Goal: Task Accomplishment & Management: Manage account settings

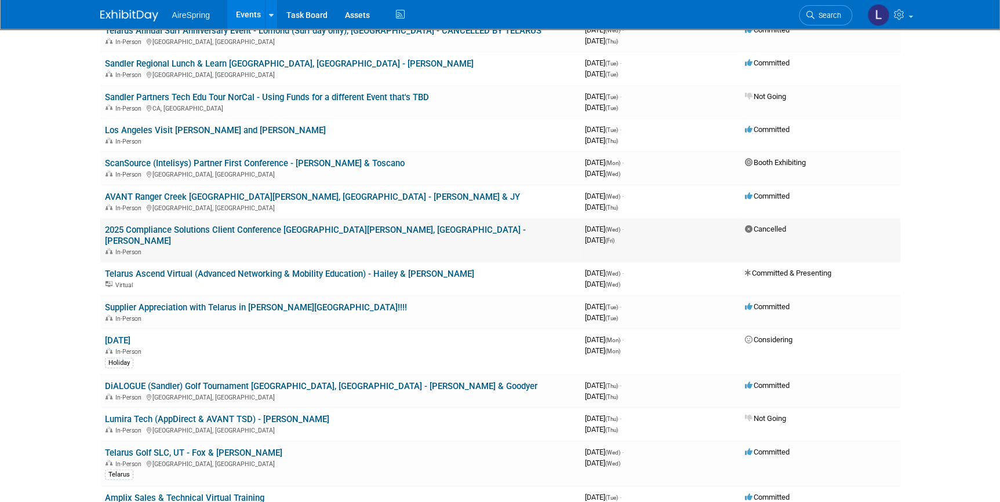
scroll to position [963, 0]
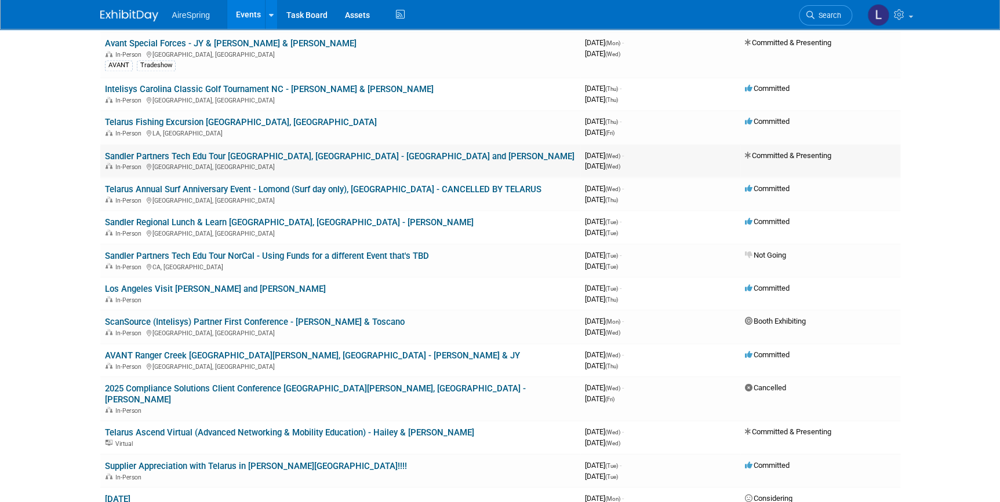
click at [371, 151] on link "Sandler Partners Tech Edu Tour [GEOGRAPHIC_DATA], [GEOGRAPHIC_DATA] - [GEOGRAPH…" at bounding box center [339, 156] width 469 height 10
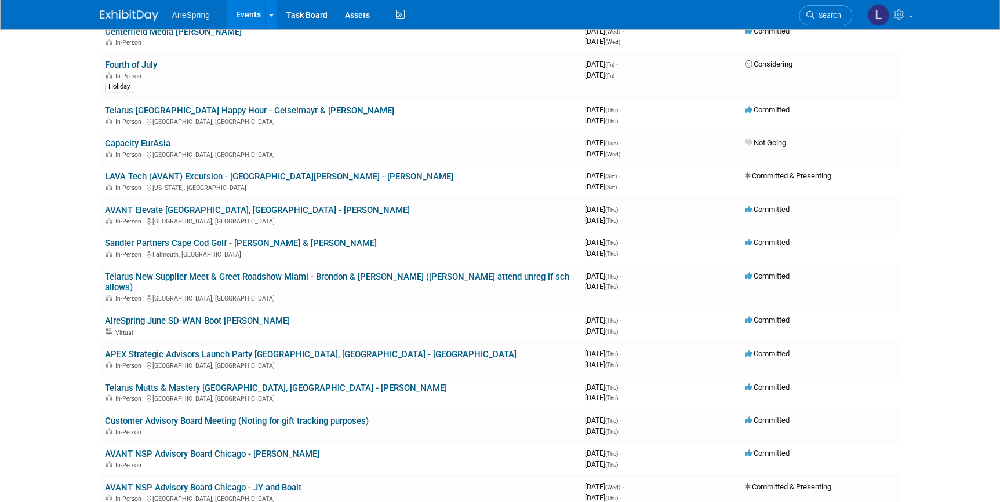
scroll to position [2925, 0]
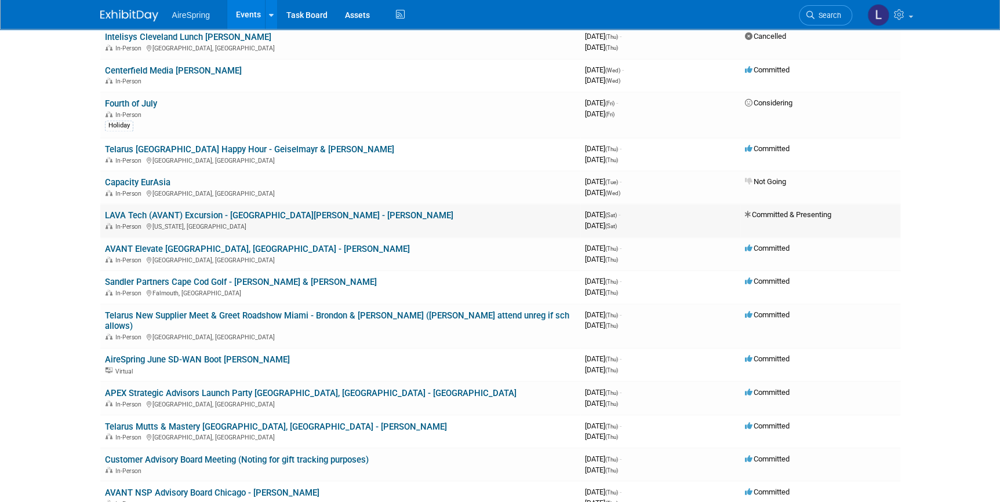
click at [196, 221] on div "In-Person Washington, DC" at bounding box center [340, 225] width 471 height 9
click at [196, 210] on link "LAVA Tech (AVANT) Excursion - [GEOGRAPHIC_DATA][PERSON_NAME] - [PERSON_NAME]" at bounding box center [279, 215] width 348 height 10
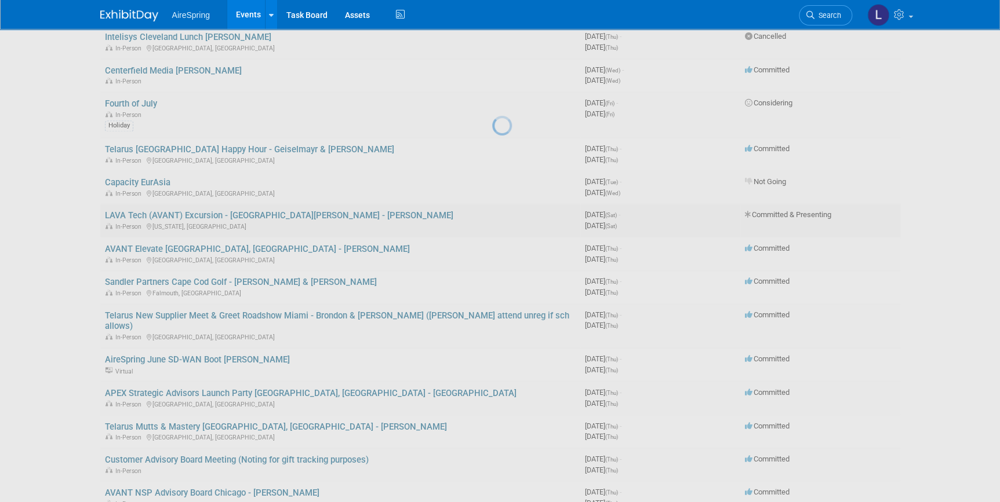
click at [492, 152] on div at bounding box center [500, 251] width 16 height 502
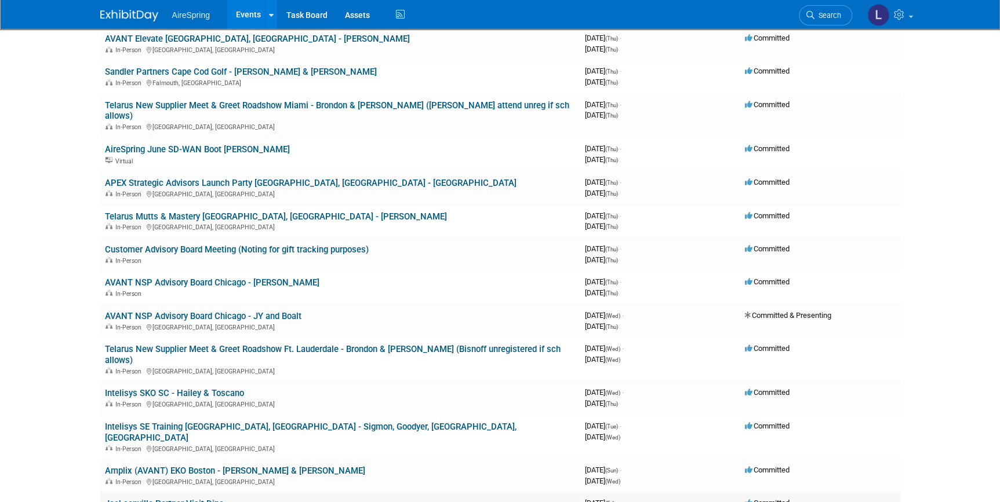
scroll to position [3188, 0]
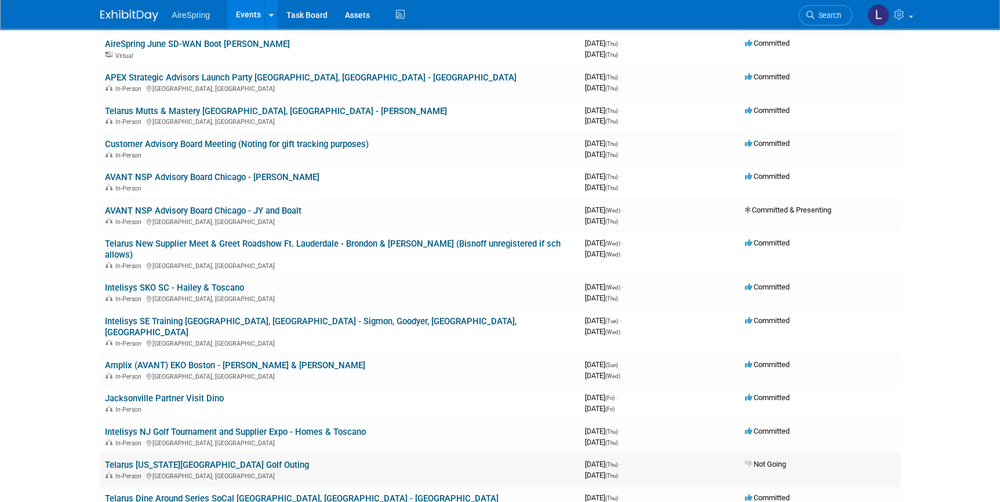
drag, startPoint x: 313, startPoint y: 388, endPoint x: 353, endPoint y: 377, distance: 41.3
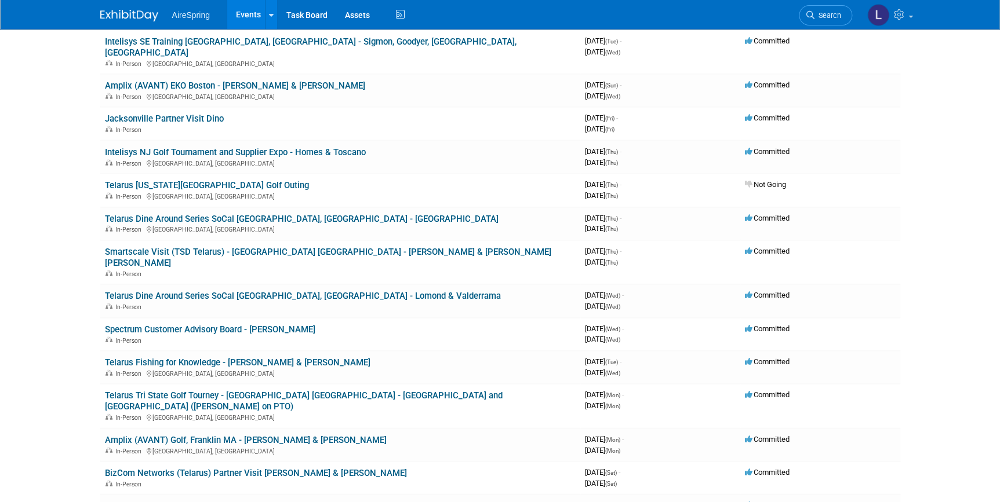
scroll to position [3541, 0]
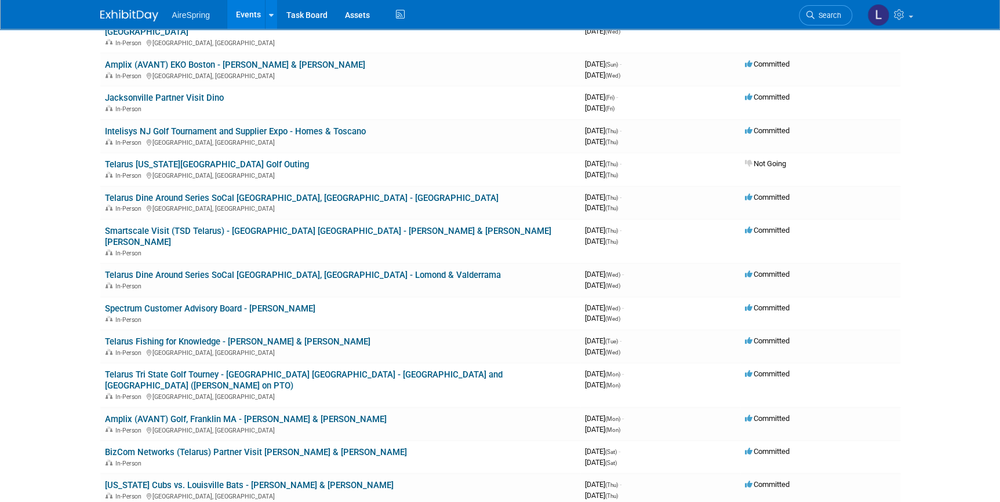
drag, startPoint x: 998, startPoint y: 494, endPoint x: 987, endPoint y: 493, distance: 11.1
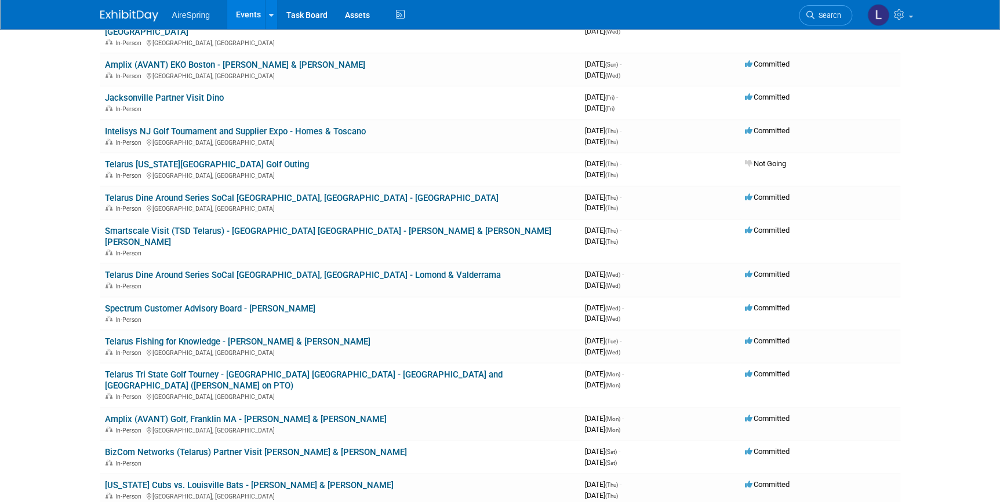
scroll to position [3544, 0]
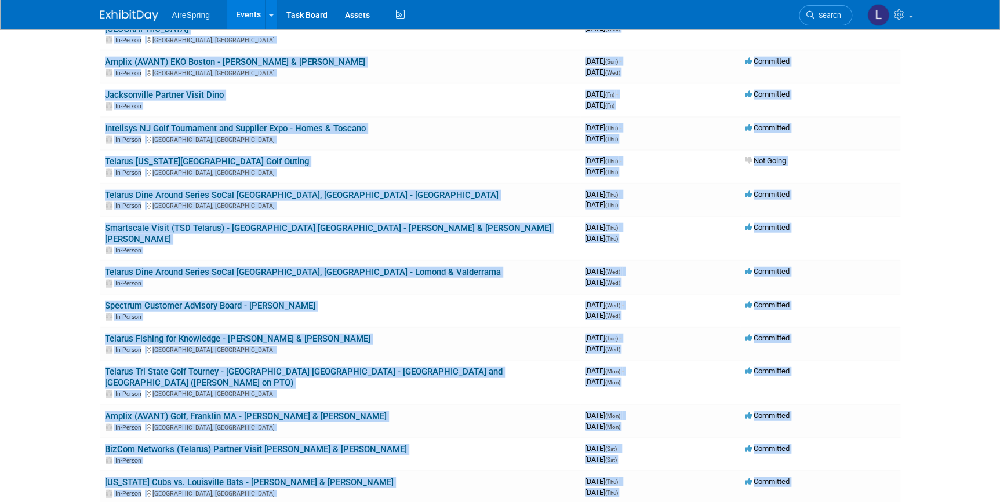
drag, startPoint x: 987, startPoint y: 493, endPoint x: 946, endPoint y: 467, distance: 48.4
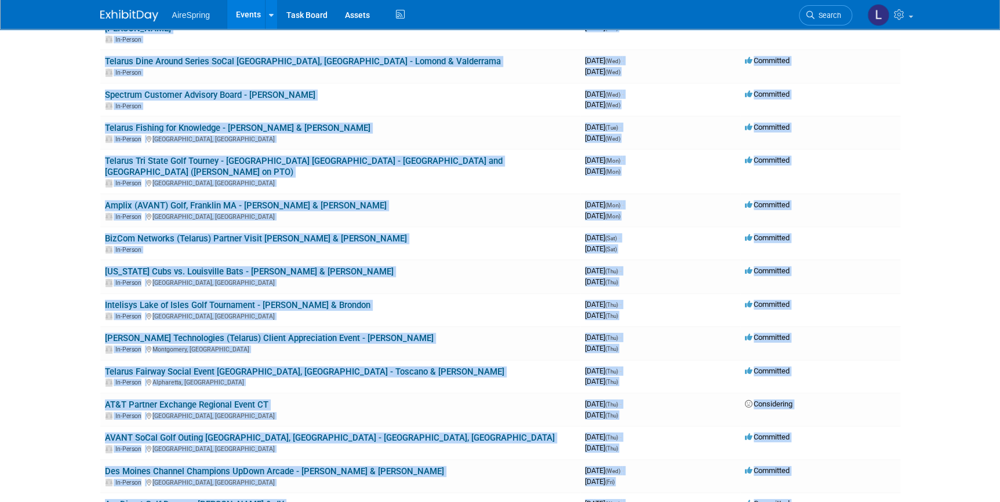
scroll to position [3775, 0]
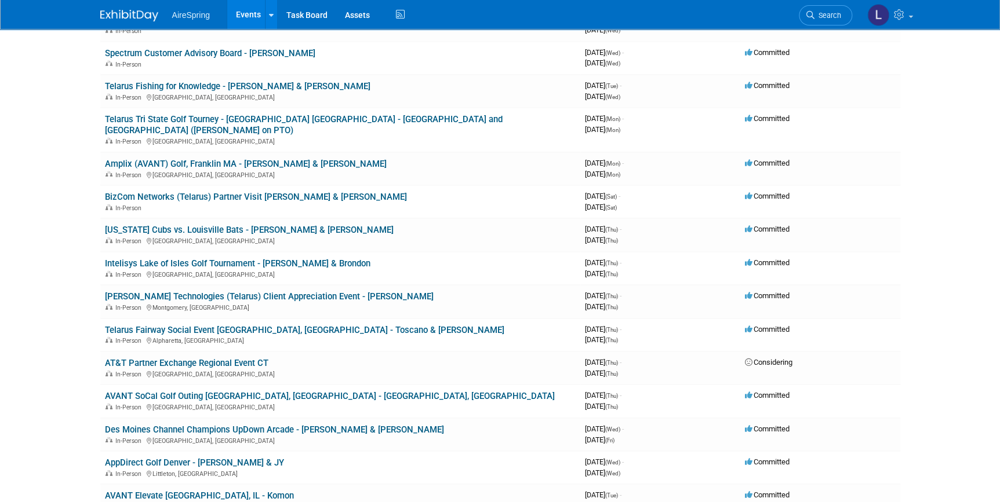
scroll to position [3818, 0]
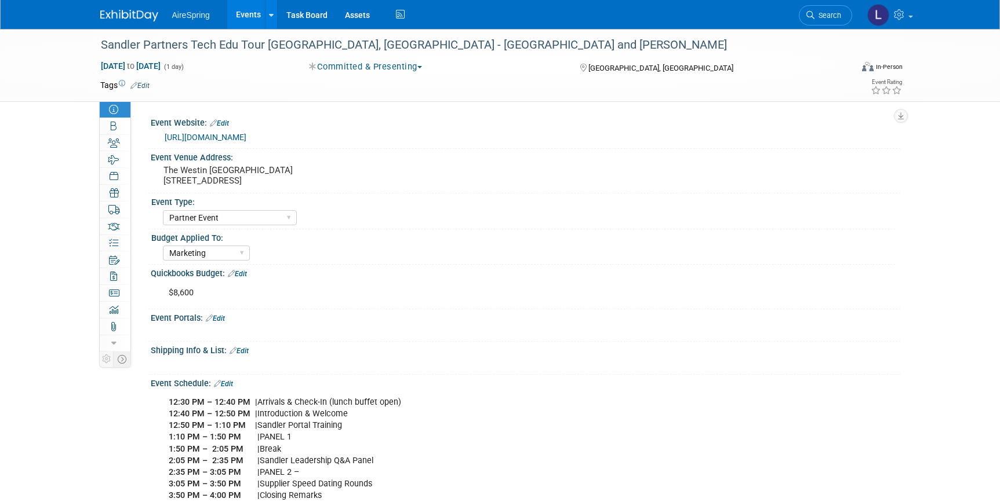
select select "Partner Event"
select select "Marketing"
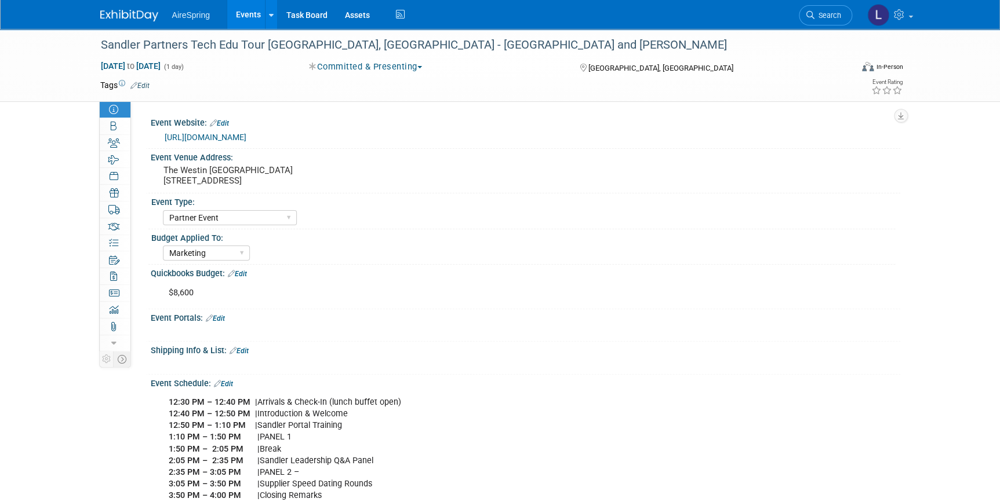
scroll to position [52, 0]
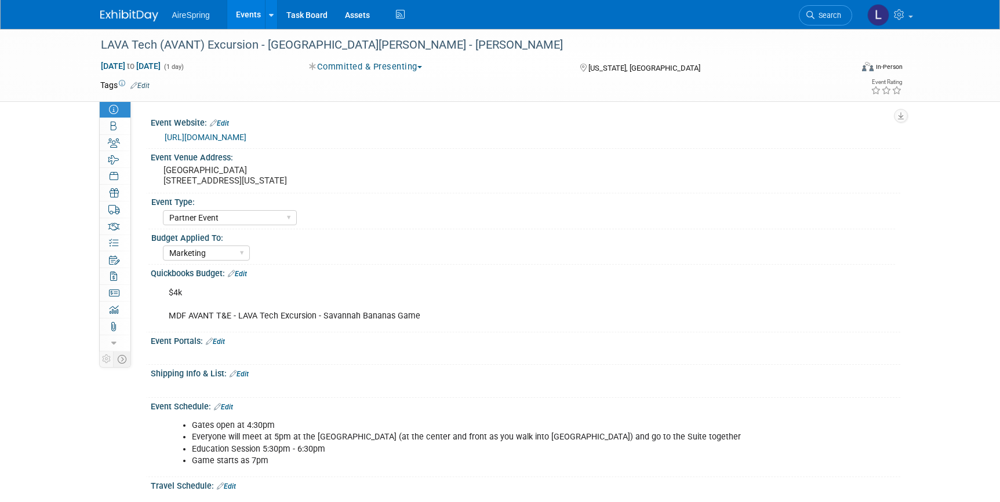
select select "Partner Event"
select select "Marketing"
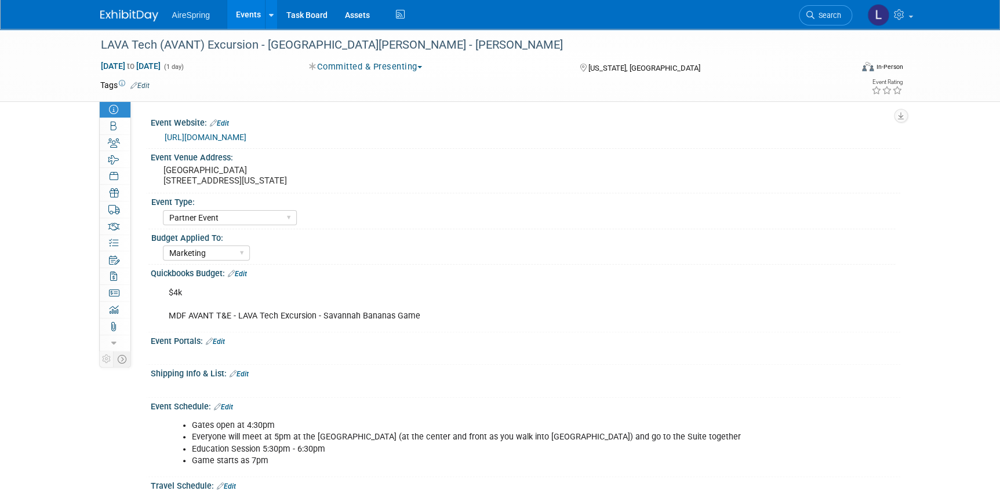
drag, startPoint x: 417, startPoint y: 318, endPoint x: 162, endPoint y: 327, distance: 255.1
click at [162, 327] on div "$4k MDF AVANT T&E - LAVA Tech Excursion - Savannah Bananas Game" at bounding box center [459, 305] width 597 height 46
copy div "MDF AVANT T&E - LAVA Tech Excursion - Savannah Bananas Game"
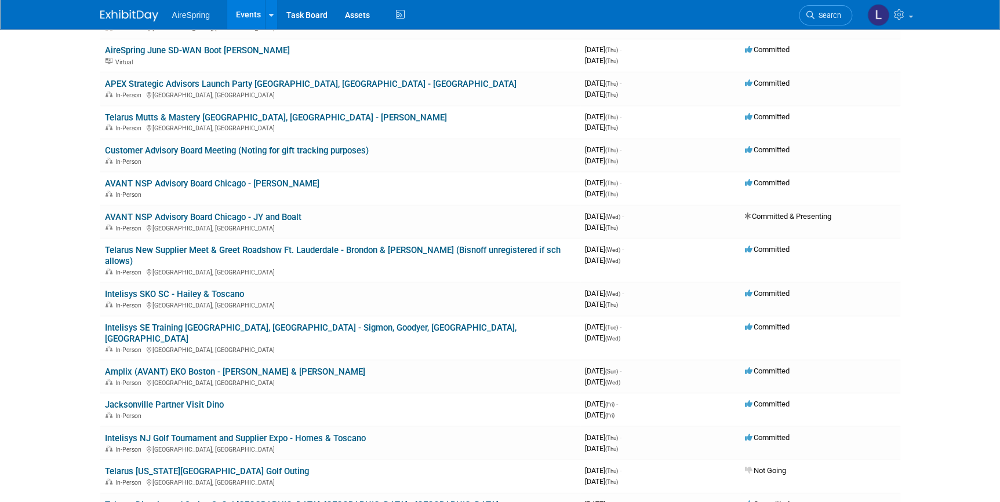
scroll to position [3352, 0]
